Goal: Information Seeking & Learning: Learn about a topic

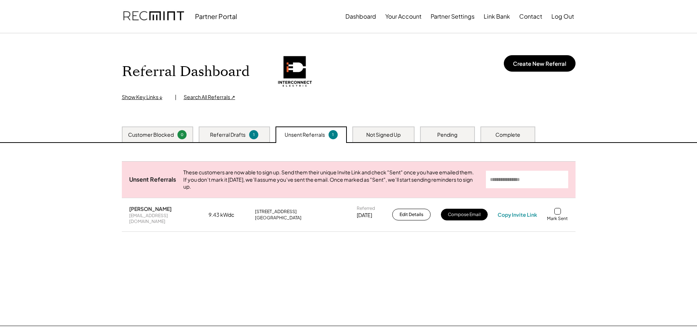
click at [219, 134] on div "Referral Drafts" at bounding box center [227, 134] width 35 height 7
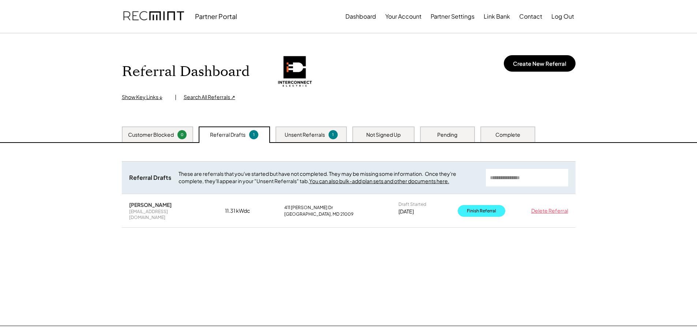
click at [482, 210] on button "Finish Referral" at bounding box center [482, 211] width 48 height 12
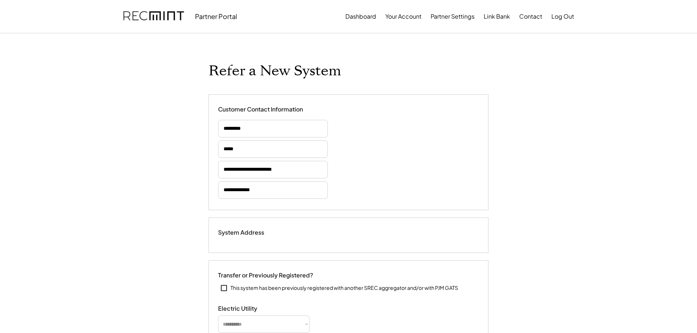
type input "******"
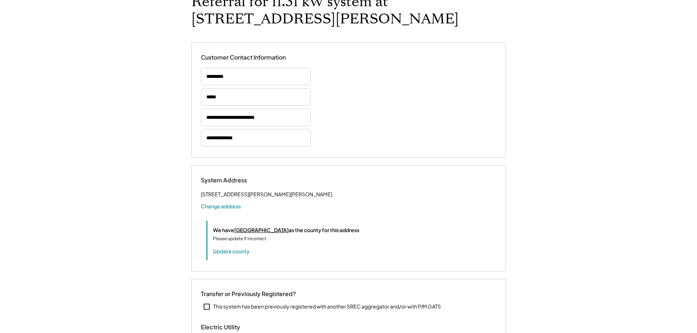
select select "*********"
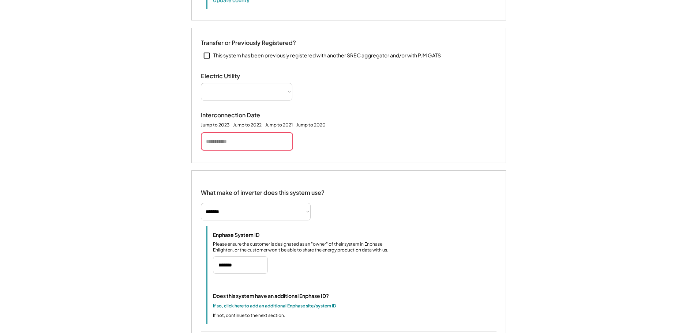
select select "**********"
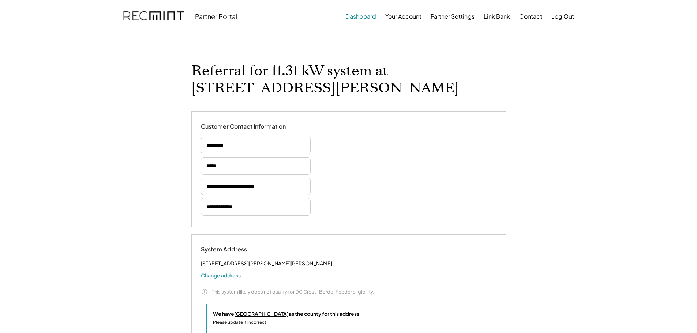
click at [358, 16] on button "Dashboard" at bounding box center [360, 16] width 31 height 15
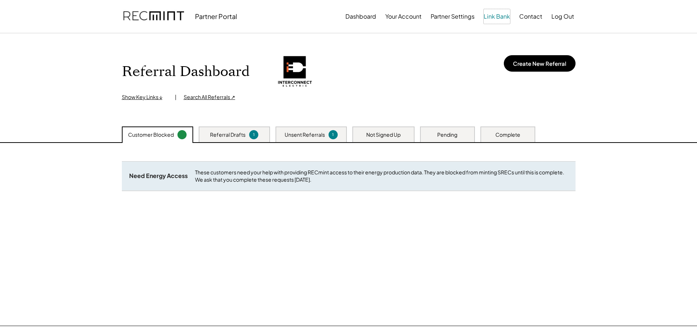
click at [500, 17] on button "Link Bank" at bounding box center [497, 16] width 26 height 15
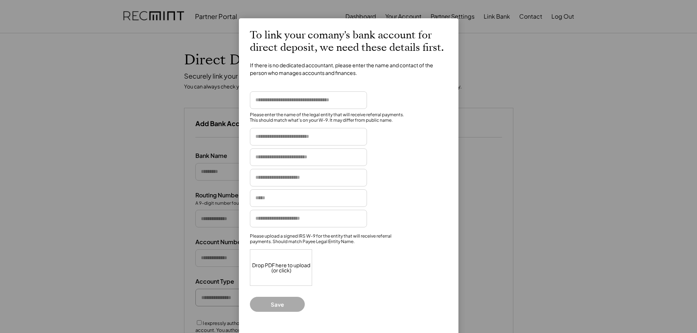
drag, startPoint x: 604, startPoint y: 141, endPoint x: 597, endPoint y: 141, distance: 6.6
click at [598, 141] on div at bounding box center [348, 166] width 697 height 333
click at [122, 58] on div at bounding box center [348, 166] width 697 height 333
click at [155, 154] on div at bounding box center [348, 166] width 697 height 333
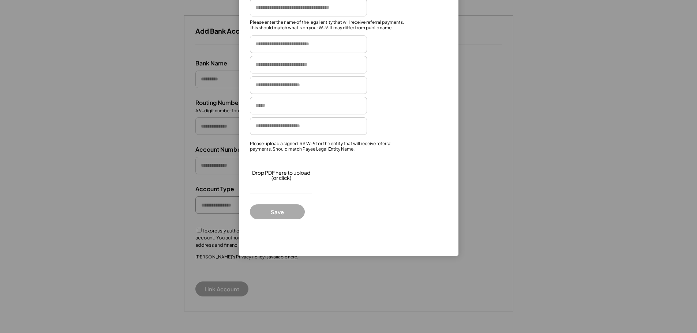
scroll to position [110, 0]
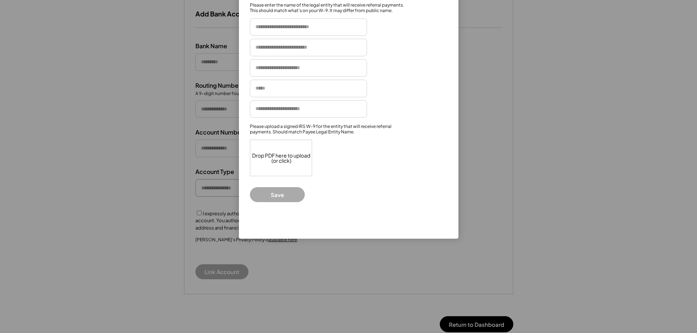
click at [290, 195] on button "Save" at bounding box center [277, 194] width 55 height 15
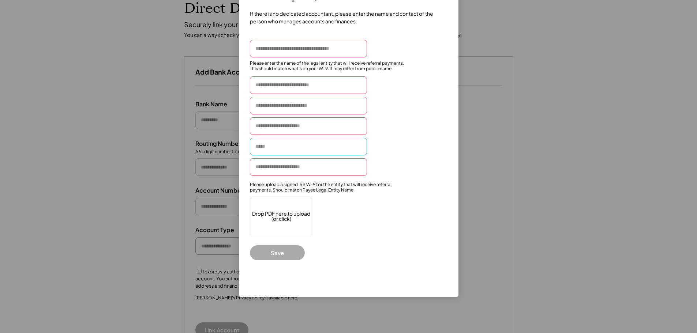
scroll to position [0, 0]
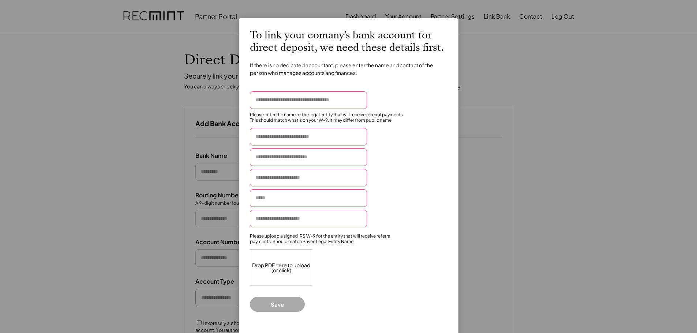
click at [538, 104] on div at bounding box center [348, 166] width 697 height 333
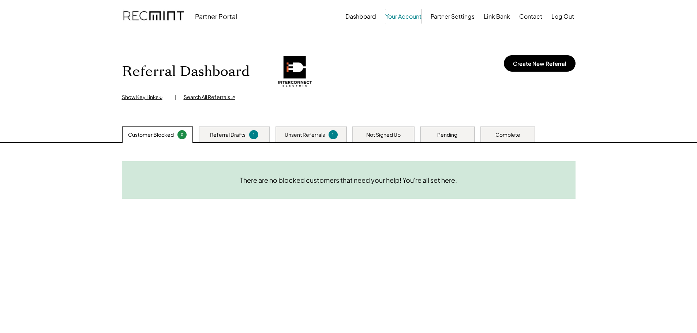
click at [400, 19] on button "Your Account" at bounding box center [403, 16] width 36 height 15
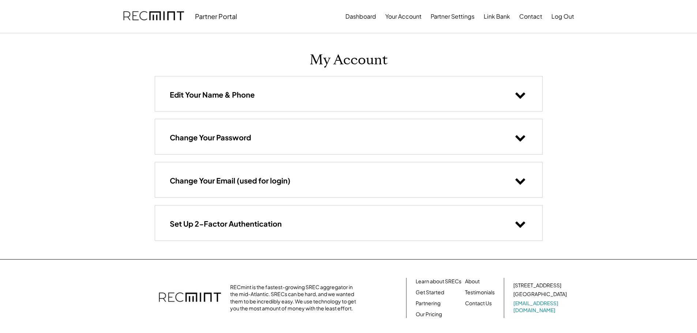
click at [518, 98] on icon at bounding box center [520, 94] width 11 height 11
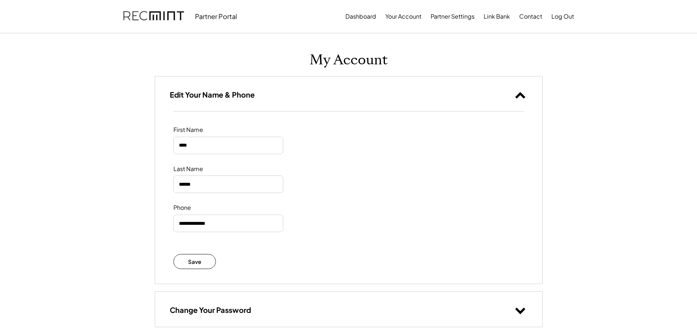
click at [519, 94] on use at bounding box center [520, 95] width 10 height 6
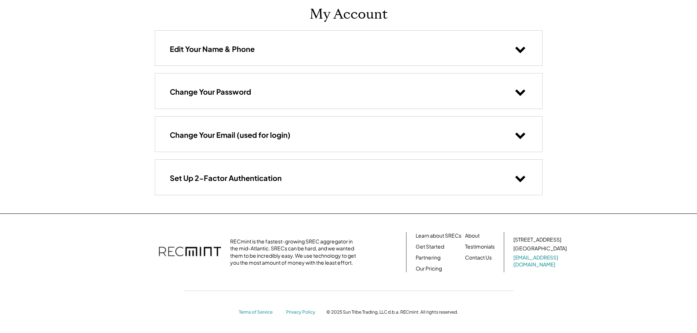
scroll to position [46, 0]
click at [429, 268] on link "Our Pricing" at bounding box center [429, 268] width 26 height 7
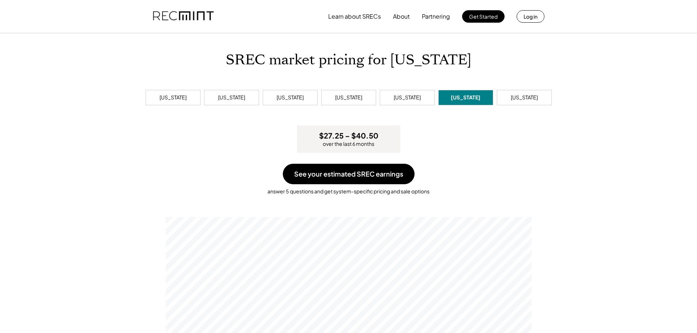
scroll to position [139, 366]
click at [520, 100] on div "West Virginia" at bounding box center [524, 97] width 27 height 7
click at [186, 102] on div "Delaware" at bounding box center [173, 97] width 55 height 15
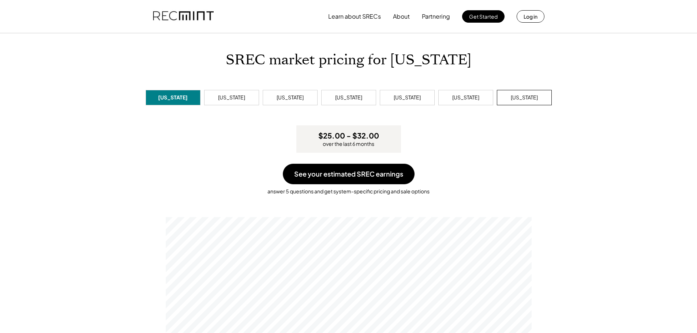
click at [538, 96] on div "West Virginia" at bounding box center [524, 97] width 27 height 7
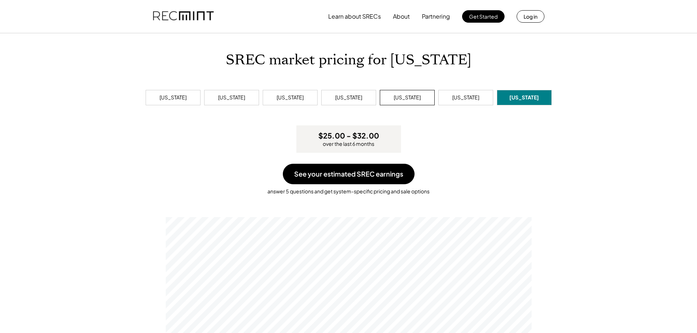
click at [410, 99] on div "Pennsylvania" at bounding box center [407, 97] width 27 height 7
click at [356, 100] on div "Ohio" at bounding box center [348, 97] width 27 height 7
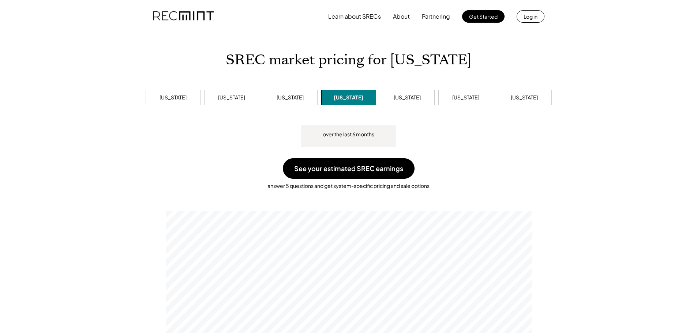
scroll to position [139, 366]
click at [296, 101] on div "Maryland" at bounding box center [290, 97] width 55 height 15
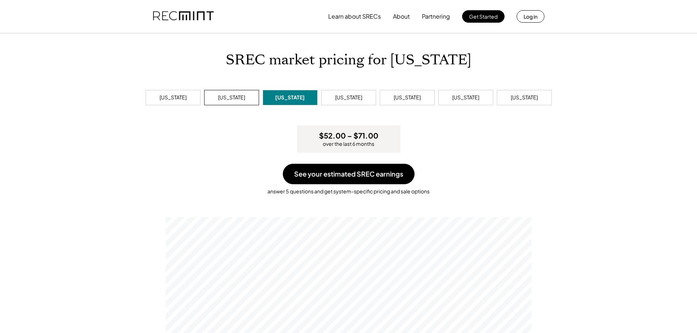
scroll to position [139, 366]
click at [225, 101] on div "District of Columbia" at bounding box center [231, 97] width 27 height 7
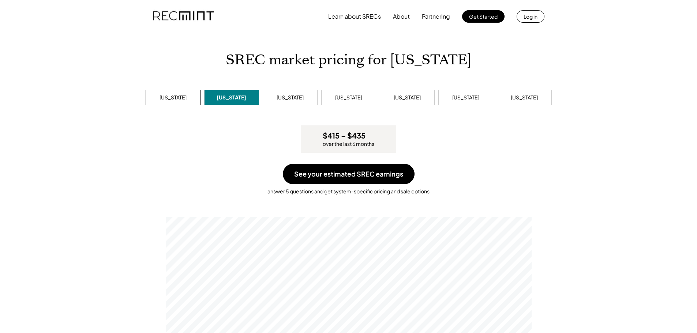
scroll to position [139, 366]
click at [156, 99] on div "Delaware" at bounding box center [173, 97] width 55 height 15
click at [438, 18] on button "Partnering" at bounding box center [436, 16] width 28 height 15
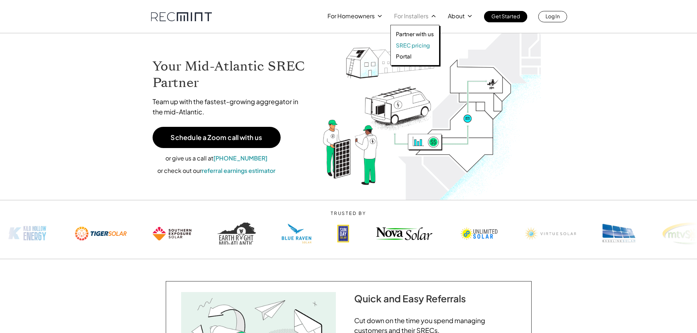
click at [416, 45] on p "SREC pricing" at bounding box center [413, 45] width 34 height 7
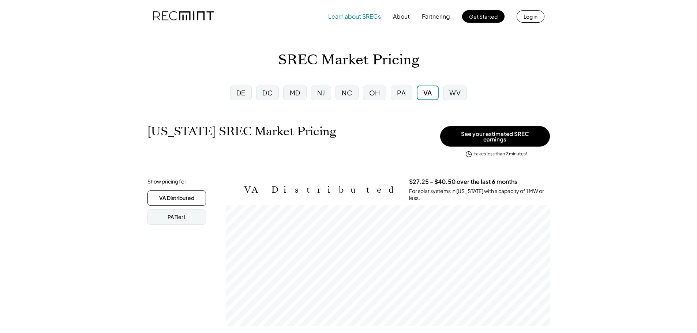
scroll to position [121, 324]
click at [358, 16] on button "Learn about SRECs" at bounding box center [354, 16] width 53 height 15
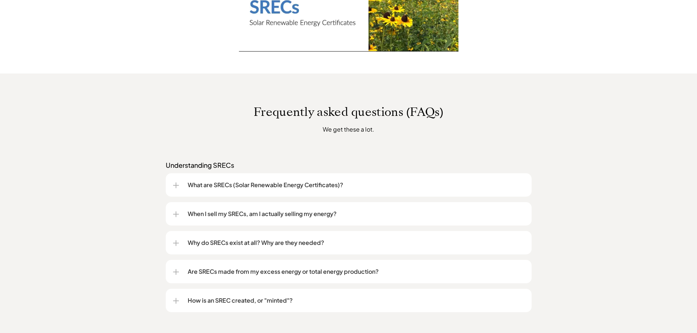
scroll to position [476, 0]
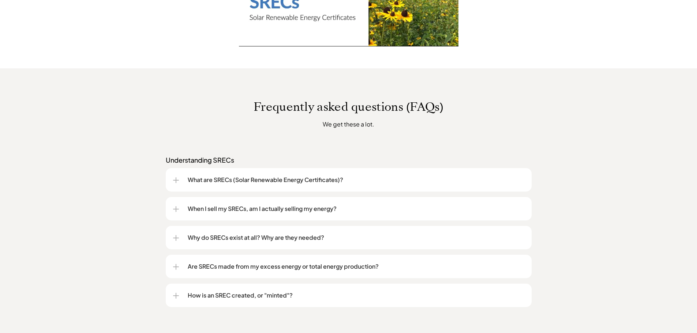
click at [176, 180] on div at bounding box center [176, 180] width 1 height 6
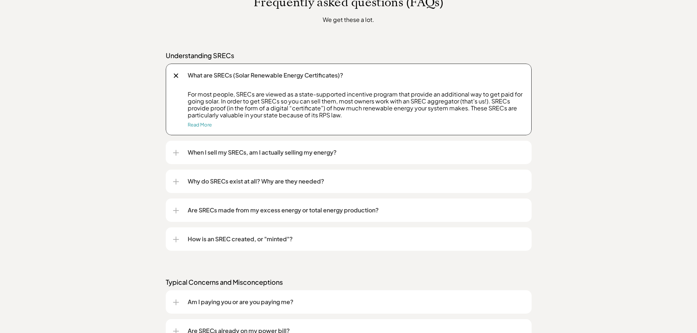
scroll to position [586, 0]
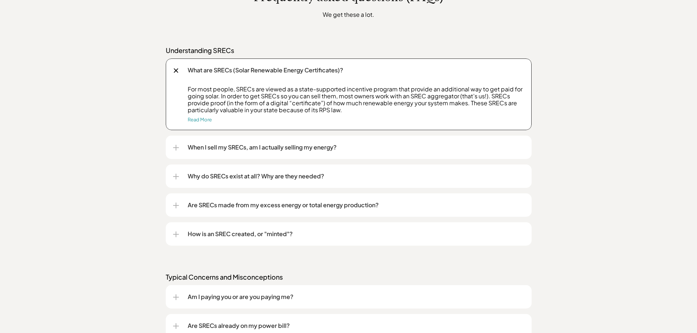
click at [175, 150] on div at bounding box center [176, 148] width 6 height 6
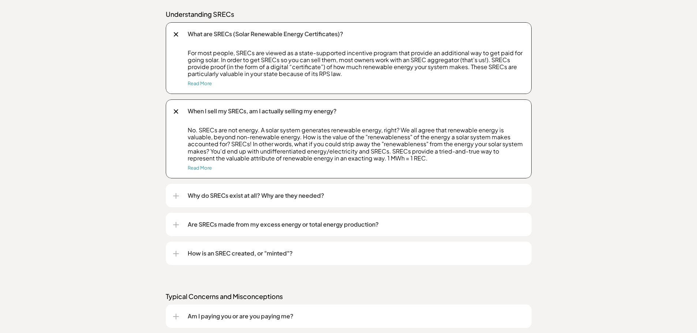
scroll to position [622, 0]
click at [176, 195] on div at bounding box center [176, 196] width 1 height 6
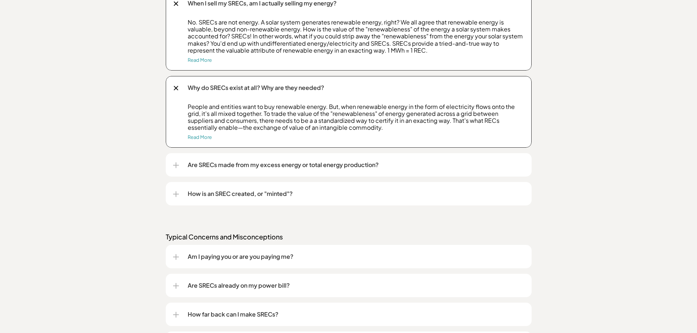
scroll to position [732, 0]
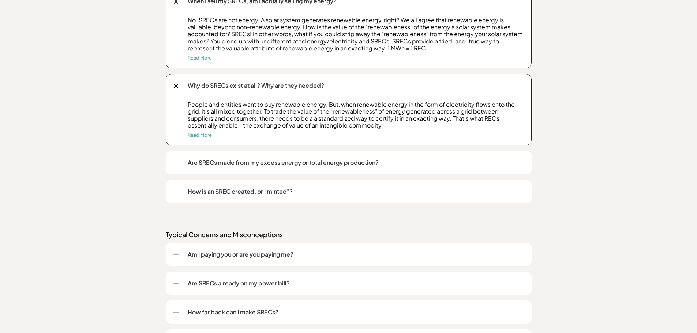
click at [174, 163] on div at bounding box center [176, 163] width 6 height 1
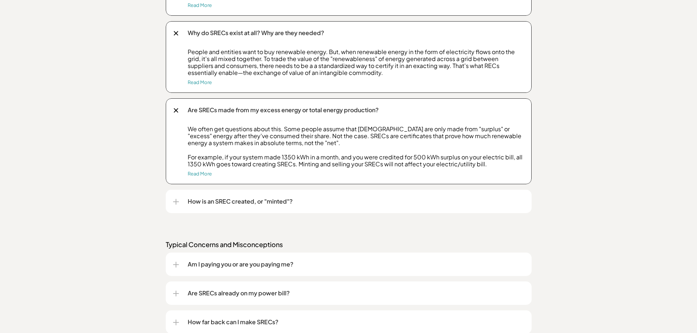
scroll to position [805, 0]
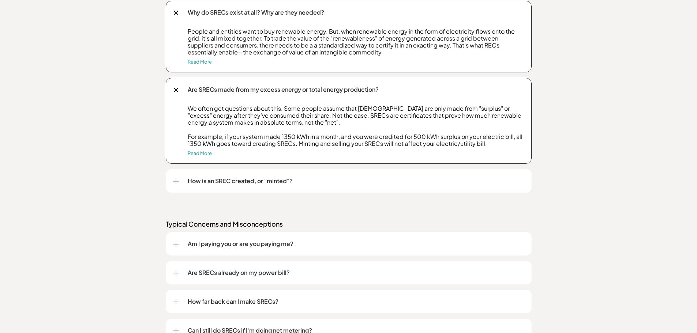
click at [175, 184] on div at bounding box center [176, 182] width 6 height 6
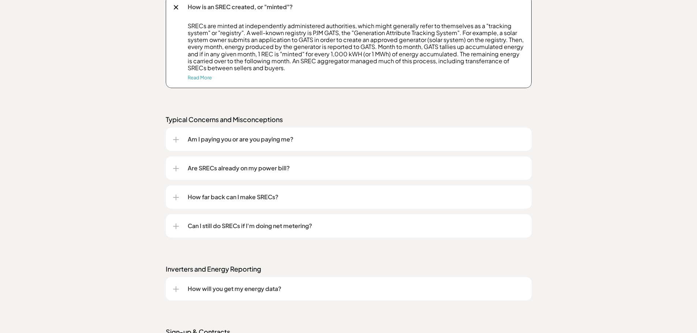
scroll to position [988, 0]
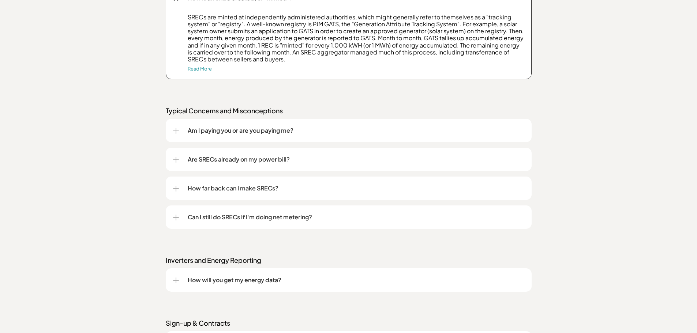
drag, startPoint x: 175, startPoint y: 157, endPoint x: 168, endPoint y: 157, distance: 7.0
click at [174, 157] on div at bounding box center [176, 160] width 6 height 6
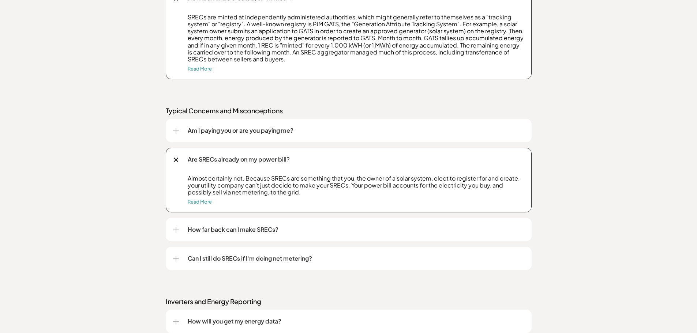
click at [179, 157] on div "Are SRECs already on my power bill?" at bounding box center [348, 159] width 351 height 23
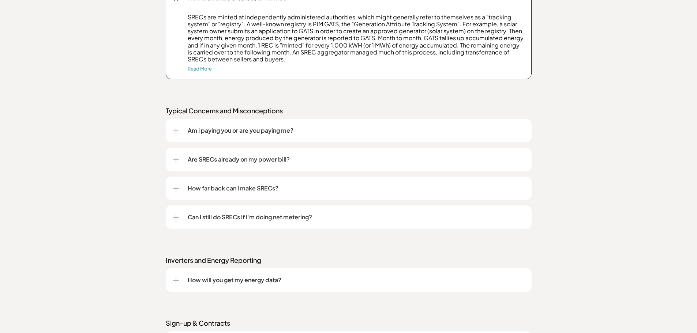
click at [173, 185] on div "How far back can I make SRECs?" at bounding box center [348, 188] width 351 height 23
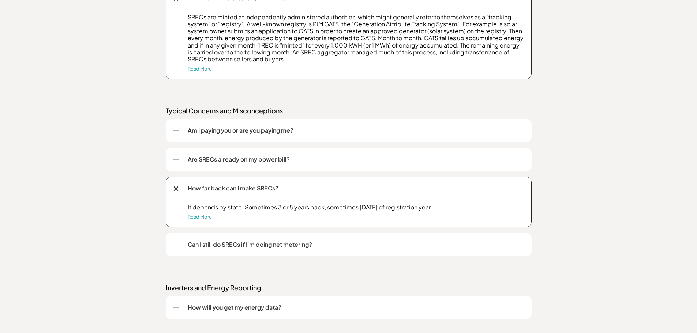
click at [174, 187] on div at bounding box center [175, 188] width 5 height 5
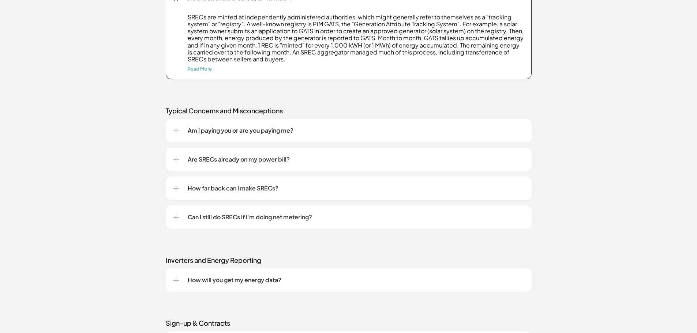
click at [176, 218] on div at bounding box center [176, 218] width 1 height 6
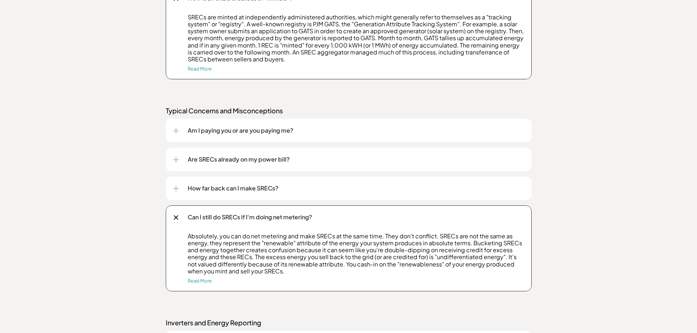
click at [176, 217] on div at bounding box center [175, 217] width 5 height 5
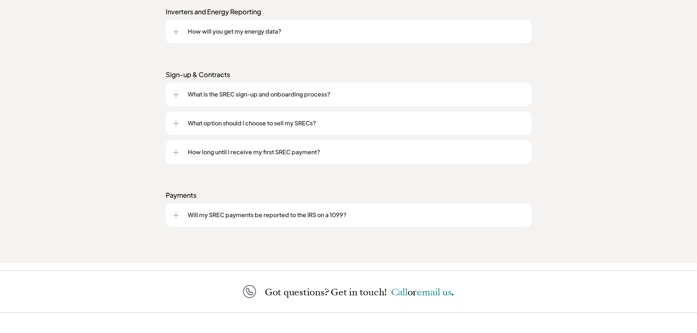
scroll to position [1244, 0]
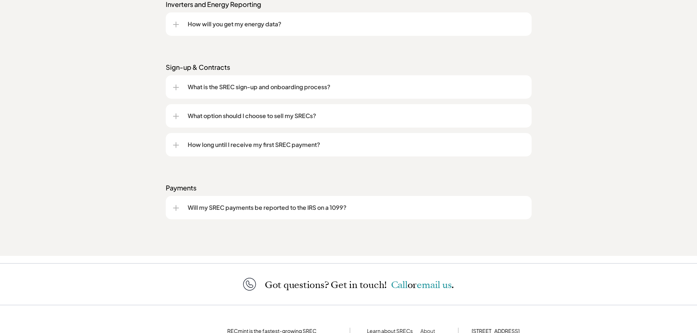
click at [173, 206] on div at bounding box center [176, 208] width 6 height 6
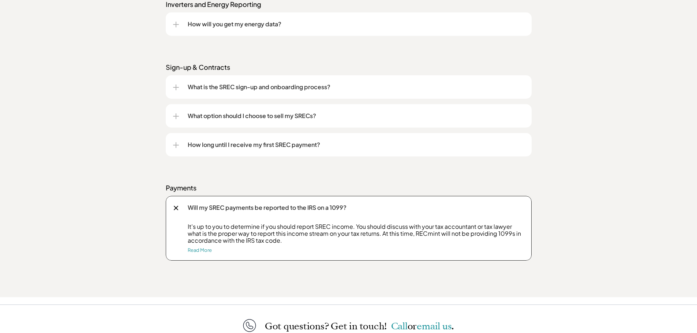
click at [176, 206] on div at bounding box center [176, 208] width 8 height 8
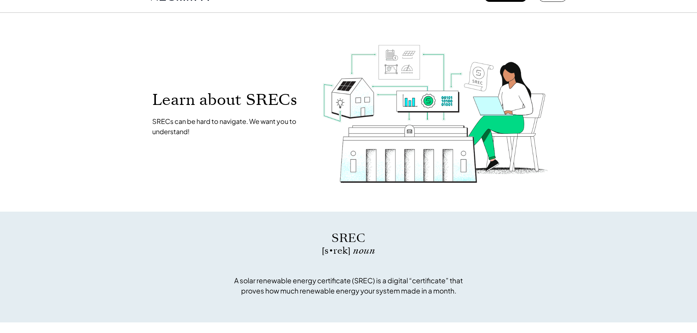
scroll to position [0, 0]
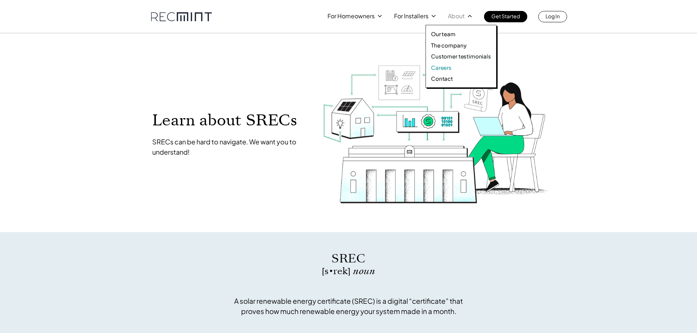
click at [444, 67] on p "Careers" at bounding box center [441, 67] width 20 height 7
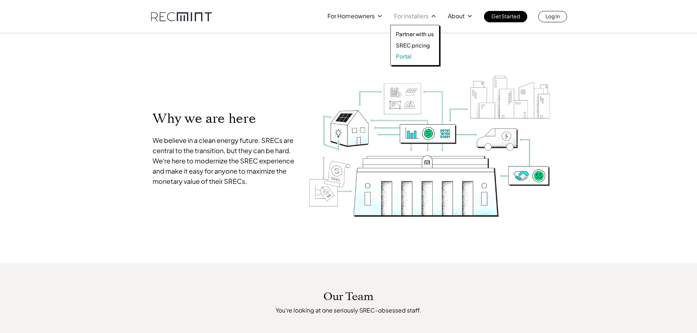
click at [403, 55] on p "Portal" at bounding box center [404, 56] width 16 height 7
